Goal: Task Accomplishment & Management: Manage account settings

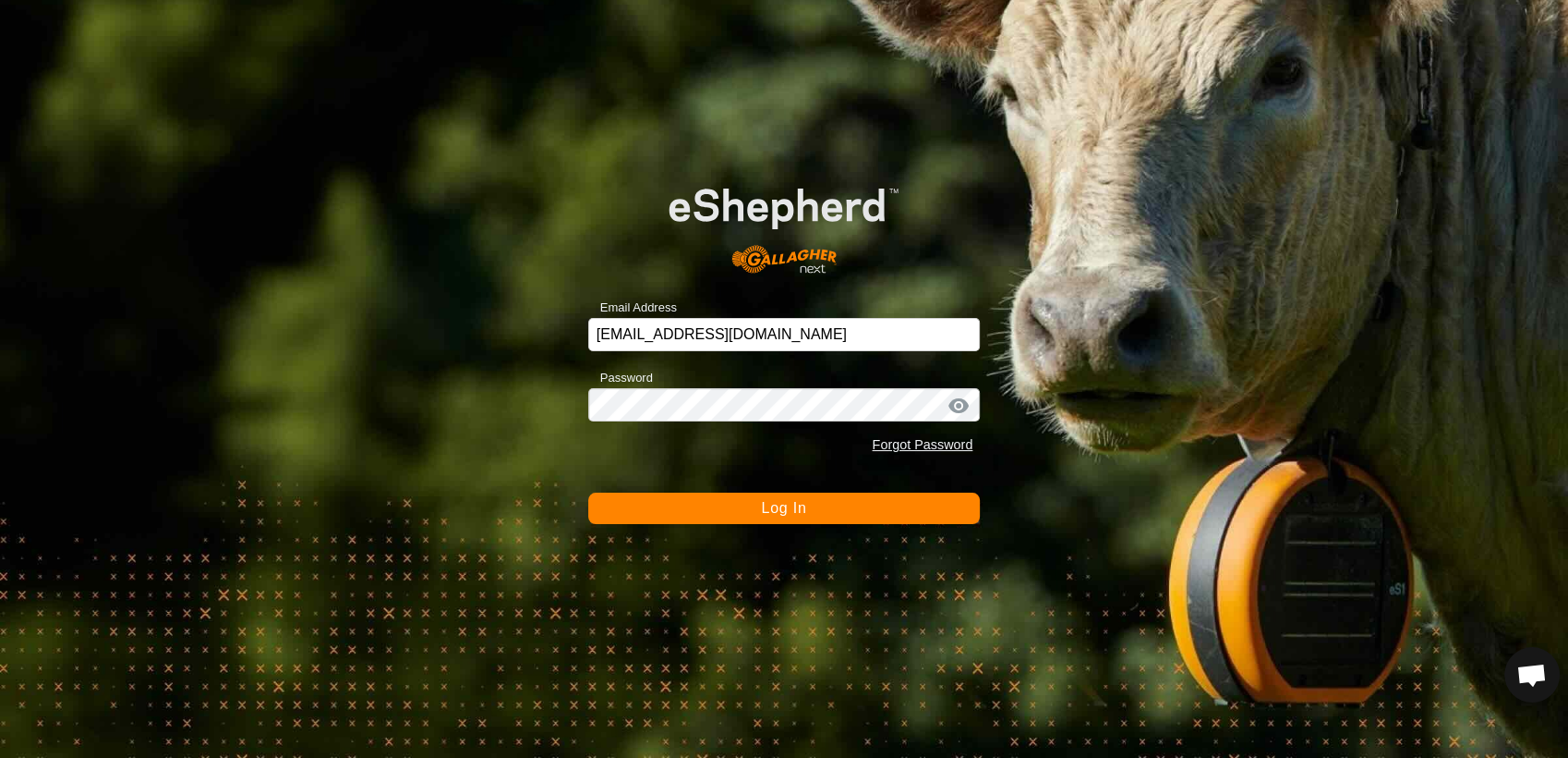
click at [812, 507] on button "Log In" at bounding box center [784, 508] width 393 height 32
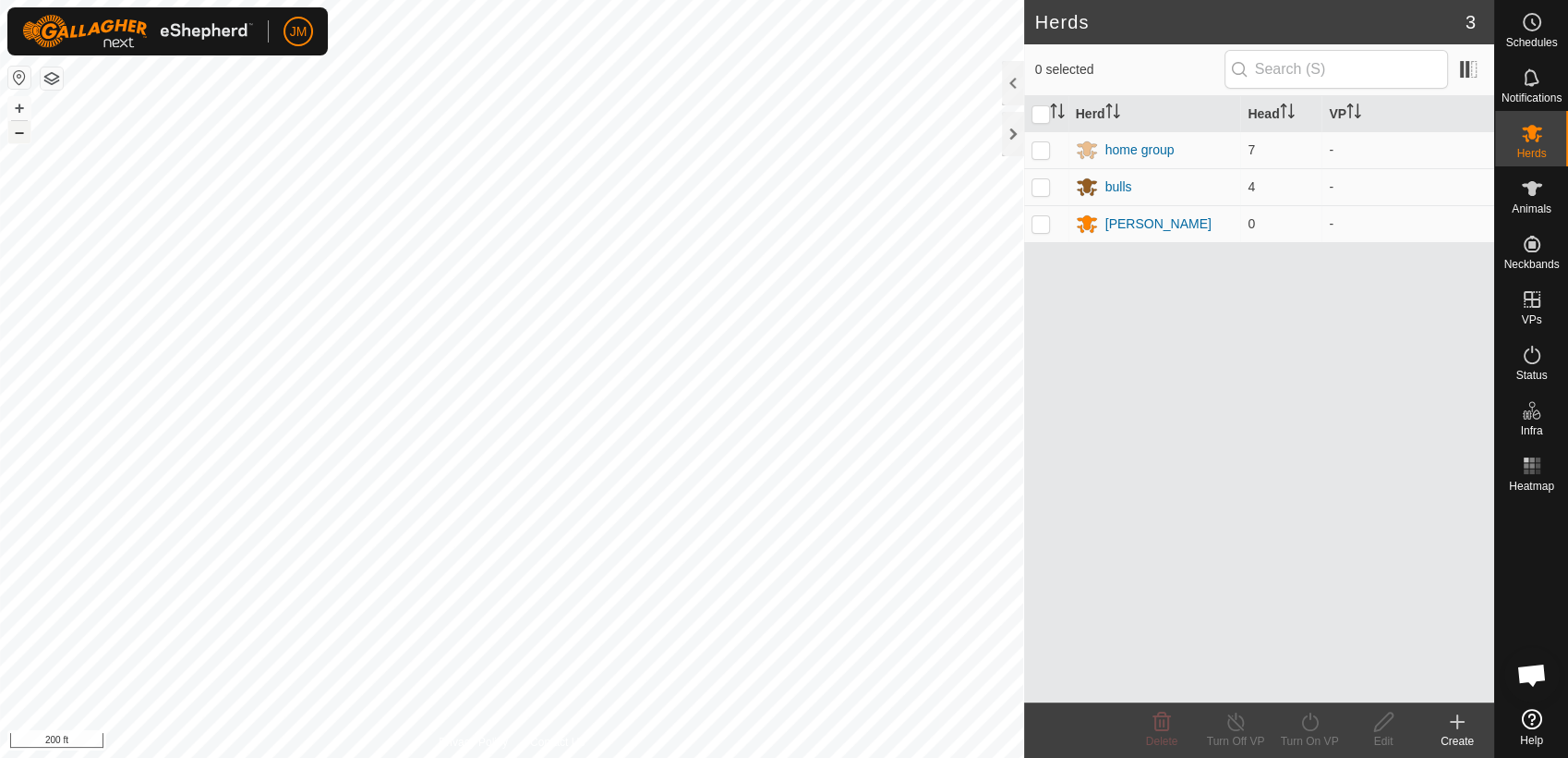
click at [15, 129] on button "–" at bounding box center [19, 132] width 22 height 22
click at [9, 129] on button "–" at bounding box center [19, 132] width 22 height 22
click at [213, 757] on html "JM Schedules Notifications Herds Animals Neckbands VPs Status Infra Heatmap Hel…" at bounding box center [784, 379] width 1568 height 758
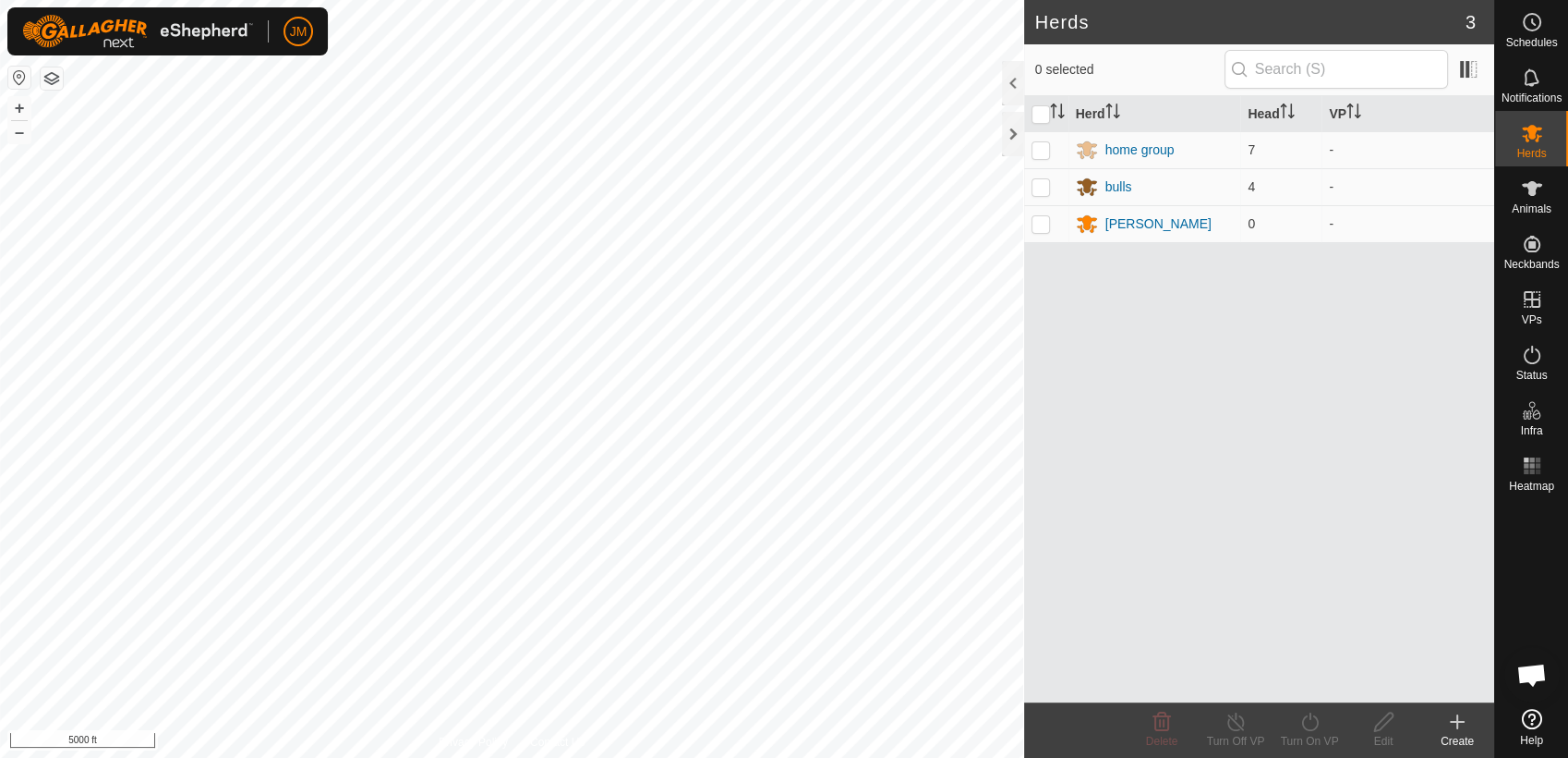
click at [482, 757] on html "JM Schedules Notifications Herds Animals Neckbands VPs Status Infra Heatmap Hel…" at bounding box center [784, 379] width 1568 height 758
click at [935, 0] on html "JM Schedules Notifications Herds Animals Neckbands VPs Status Infra Heatmap Hel…" at bounding box center [784, 379] width 1568 height 758
click at [10, 111] on button "+" at bounding box center [19, 108] width 22 height 22
click at [1082, 222] on icon at bounding box center [1087, 224] width 22 height 22
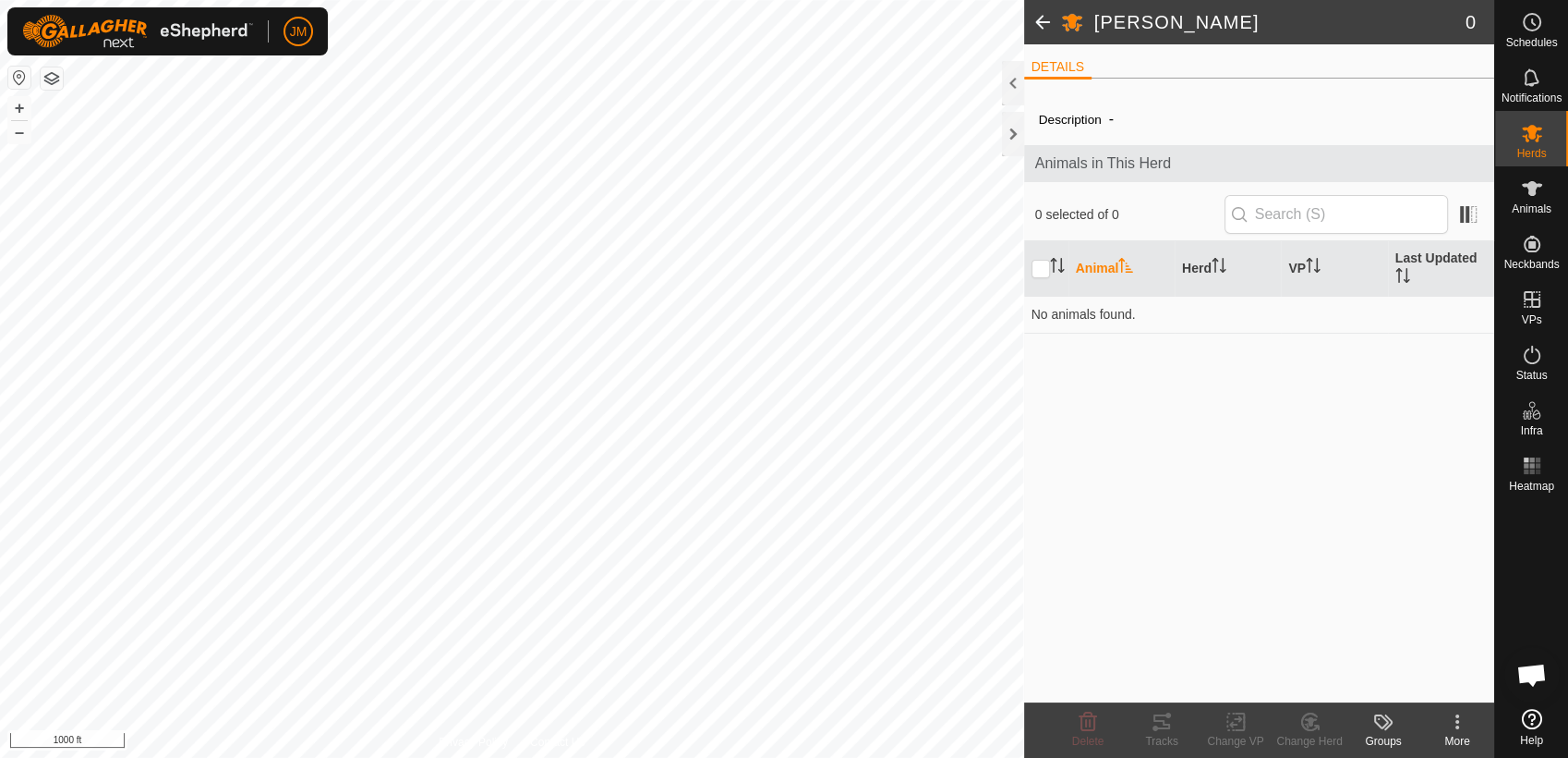
click at [1450, 729] on icon at bounding box center [1457, 722] width 22 height 22
click at [1411, 681] on link "Edit Herd Detail" at bounding box center [1401, 681] width 183 height 37
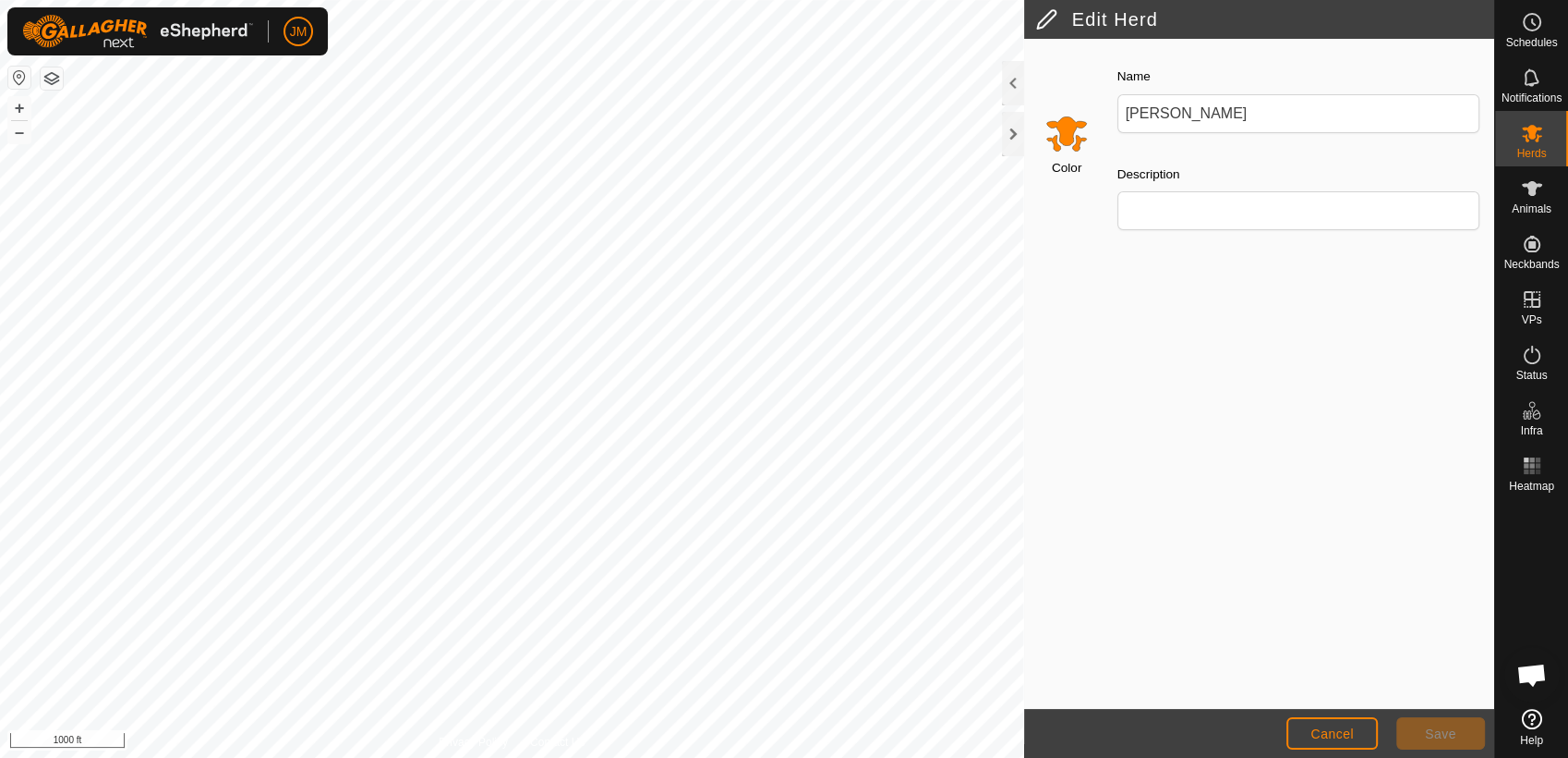
click at [1065, 134] on input "Select a color" at bounding box center [1067, 133] width 45 height 45
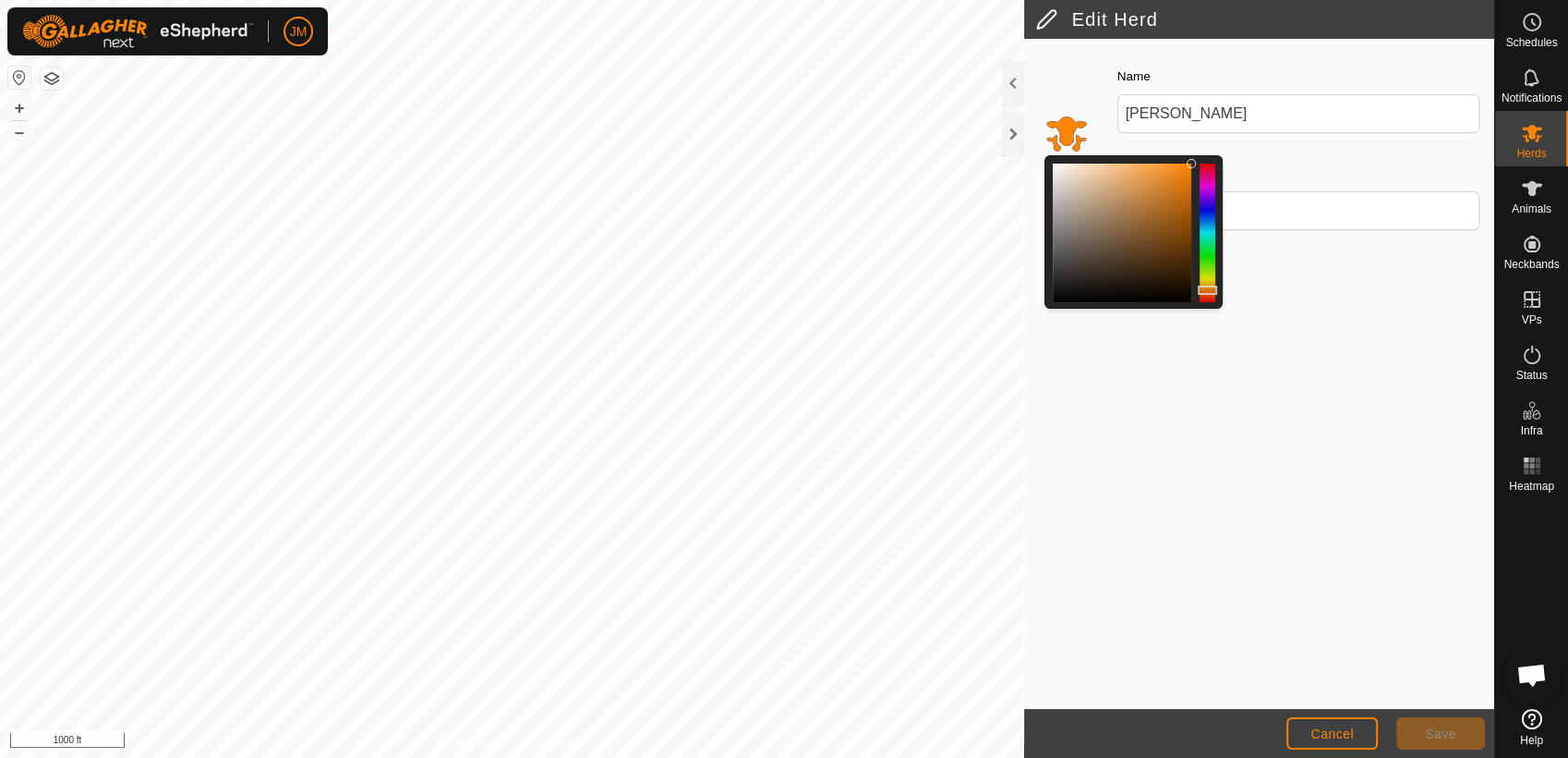
click at [1064, 168] on div at bounding box center [1121, 232] width 138 height 138
click at [1292, 366] on div "Color Name [PERSON_NAME] Description" at bounding box center [1259, 373] width 470 height 670
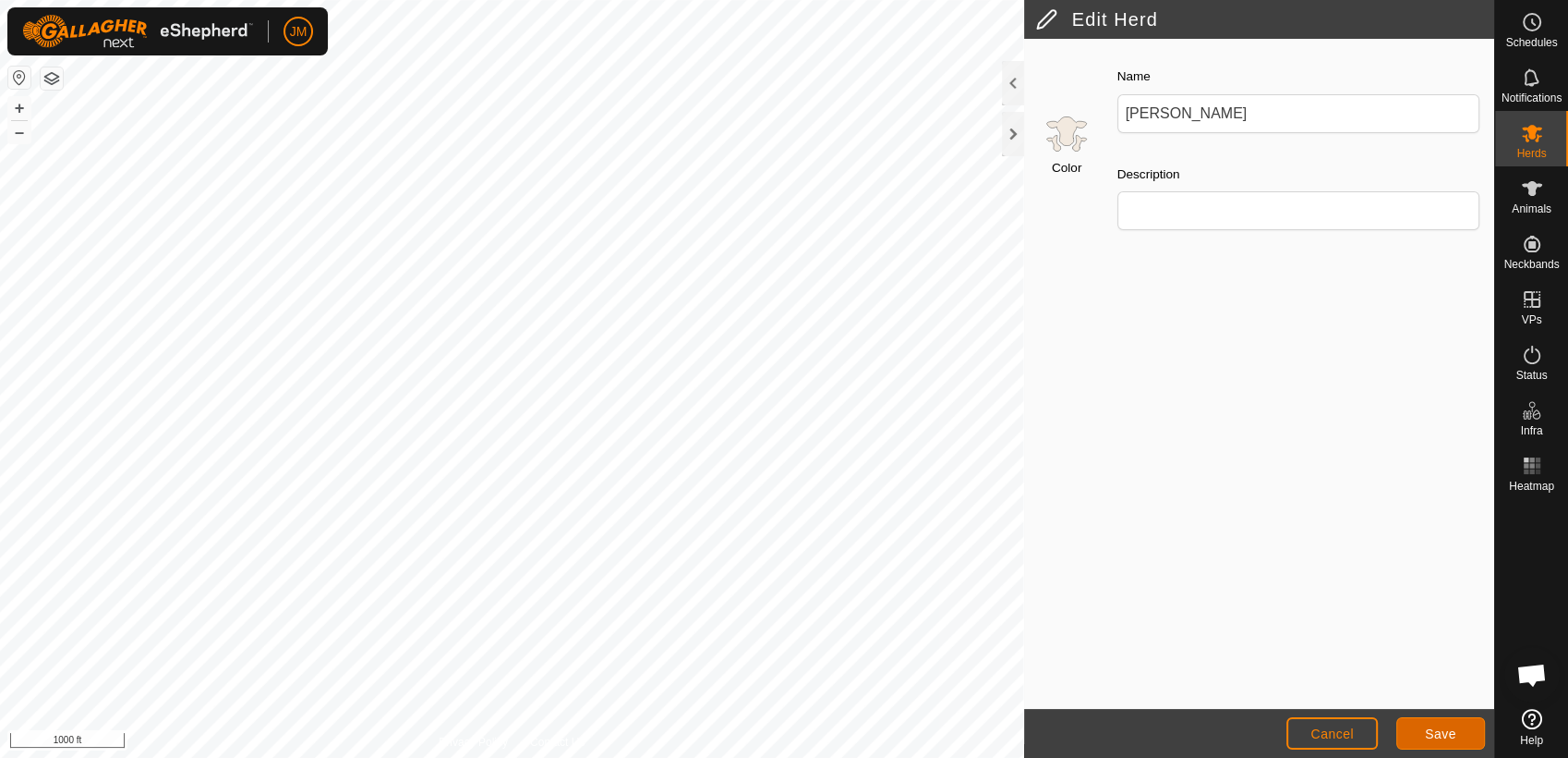
click at [1432, 739] on span "Save" at bounding box center [1441, 734] width 32 height 15
